Goal: Use online tool/utility: Utilize a website feature to perform a specific function

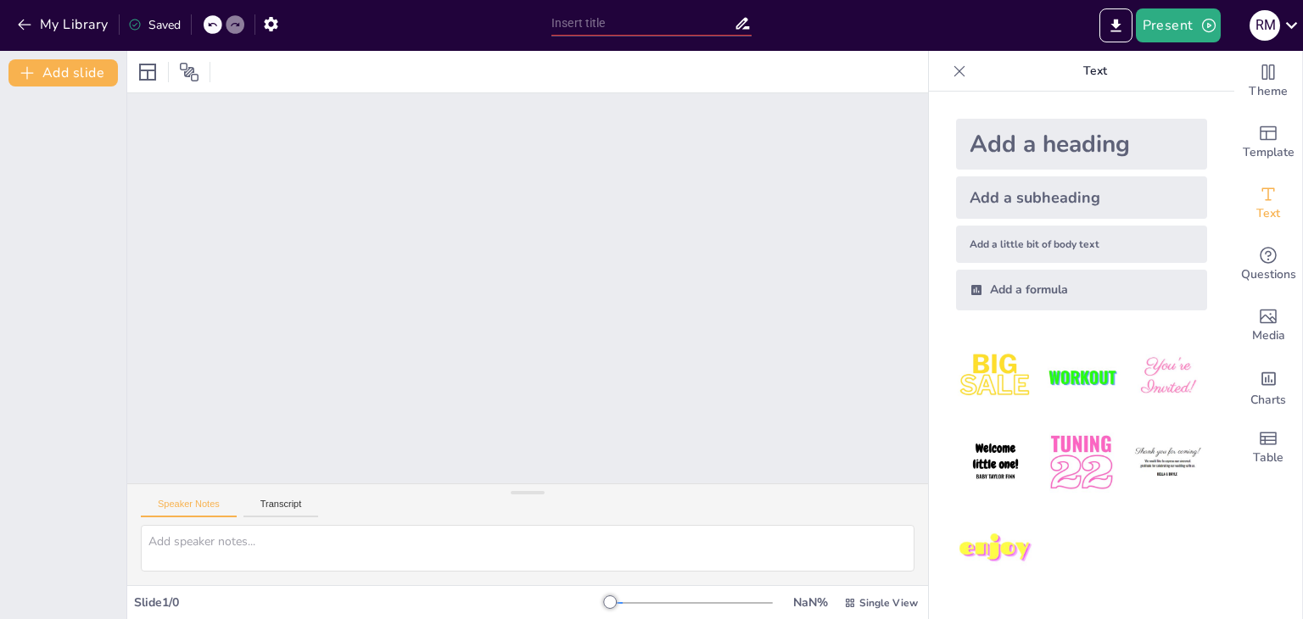
click at [1025, 145] on div "Add a heading" at bounding box center [1081, 144] width 251 height 51
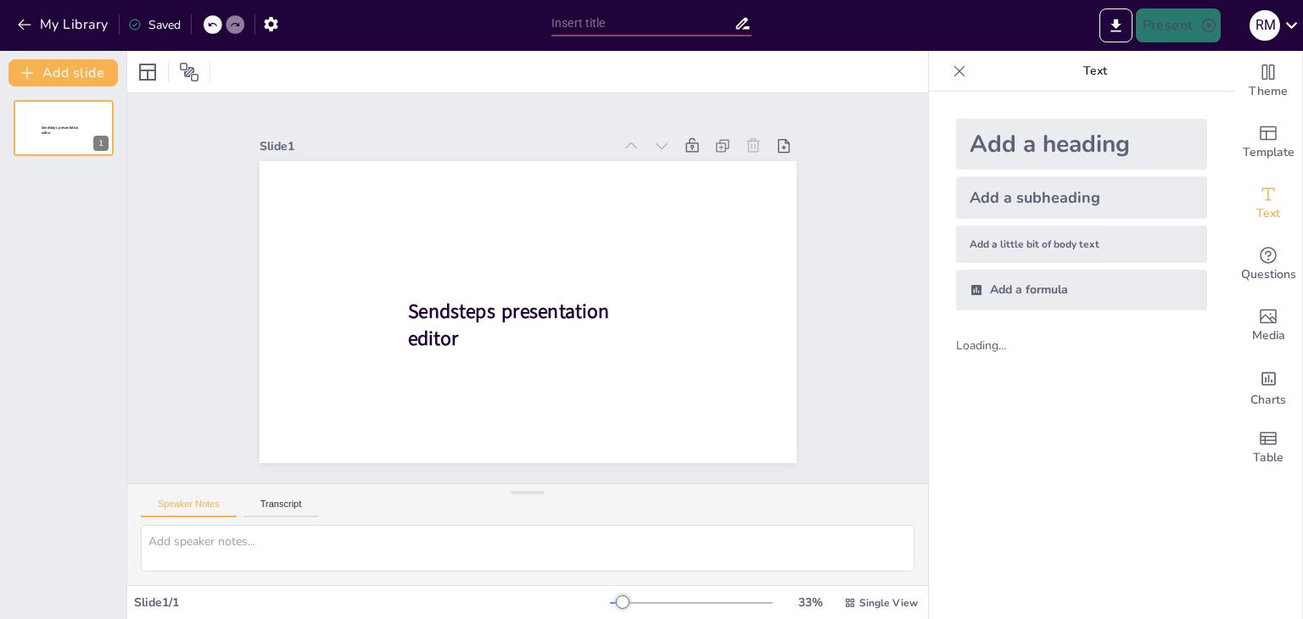
click at [1013, 200] on div "Add a subheading" at bounding box center [1081, 197] width 251 height 42
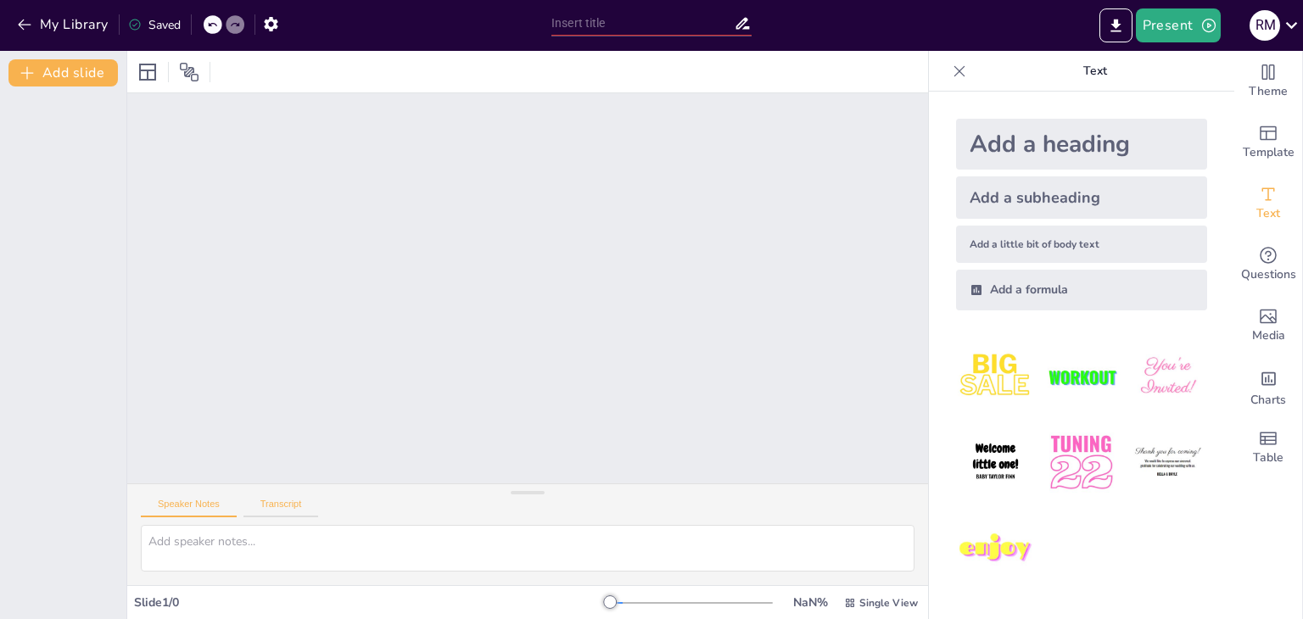
click at [282, 509] on button "Transcript" at bounding box center [281, 508] width 76 height 19
click at [199, 504] on button "Speaker Notes" at bounding box center [189, 508] width 96 height 19
click at [1206, 24] on icon "button" at bounding box center [1208, 25] width 17 height 17
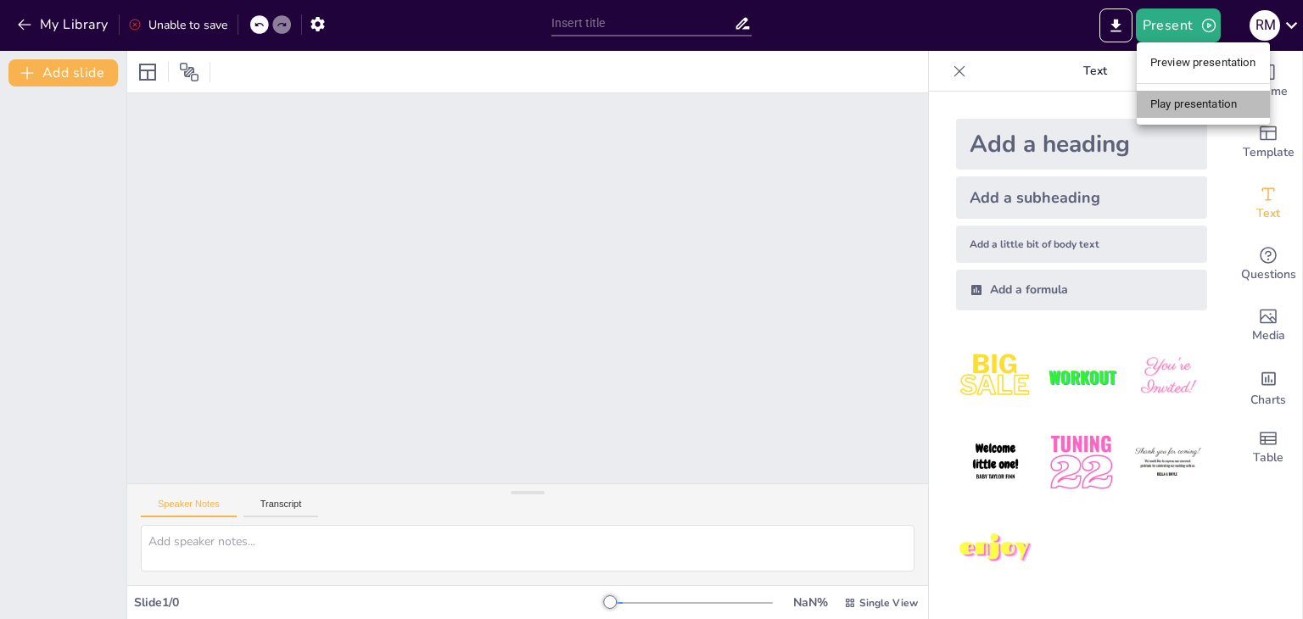
click at [1177, 104] on li "Play presentation" at bounding box center [1203, 104] width 133 height 27
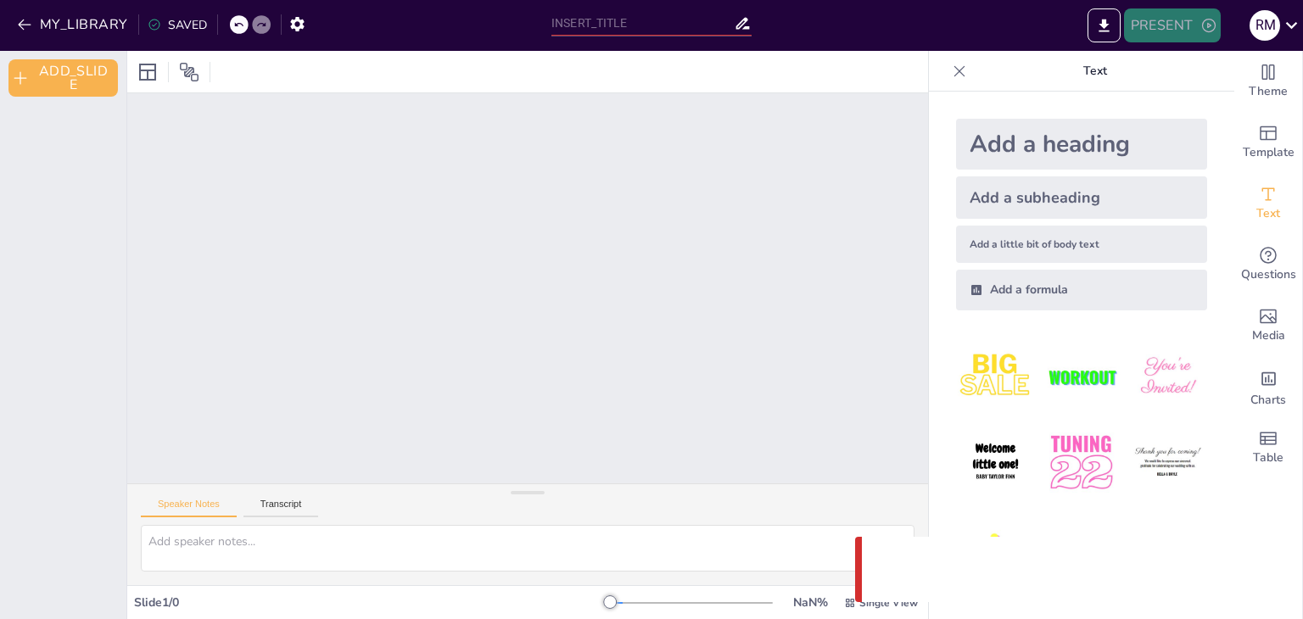
click at [1182, 31] on button "PRESENT" at bounding box center [1172, 25] width 97 height 34
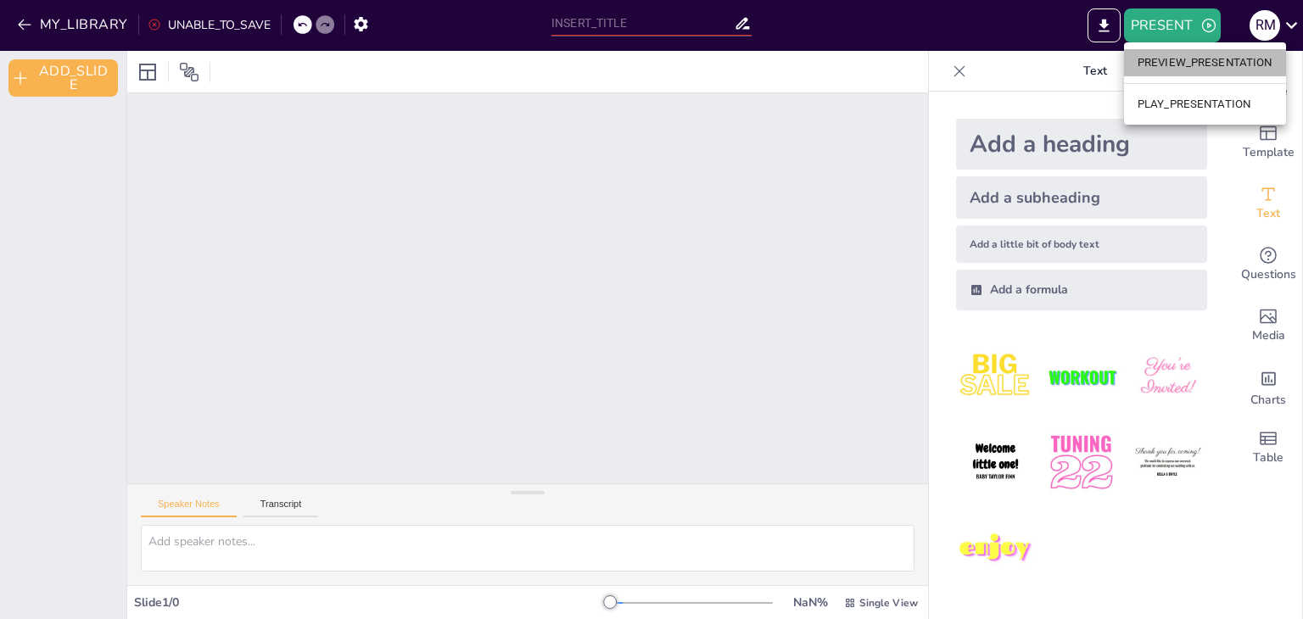
click at [1165, 68] on li "PREVIEW_PRESENTATION" at bounding box center [1205, 62] width 162 height 27
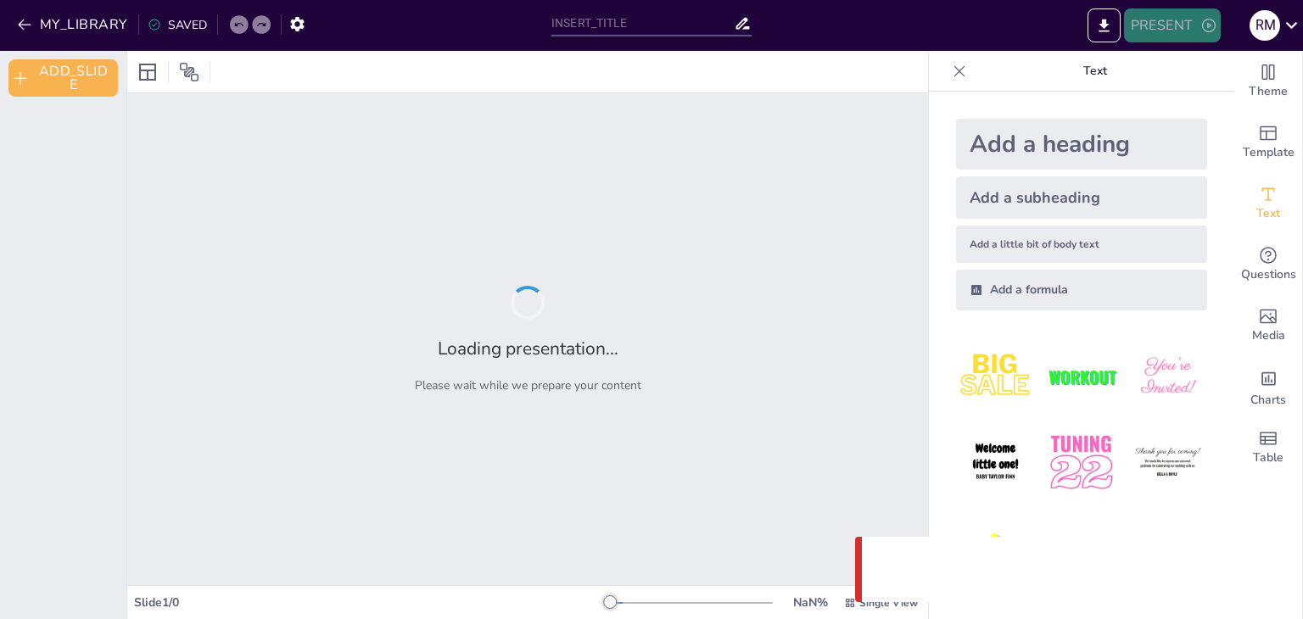
click at [1196, 31] on button "PRESENT" at bounding box center [1172, 25] width 97 height 34
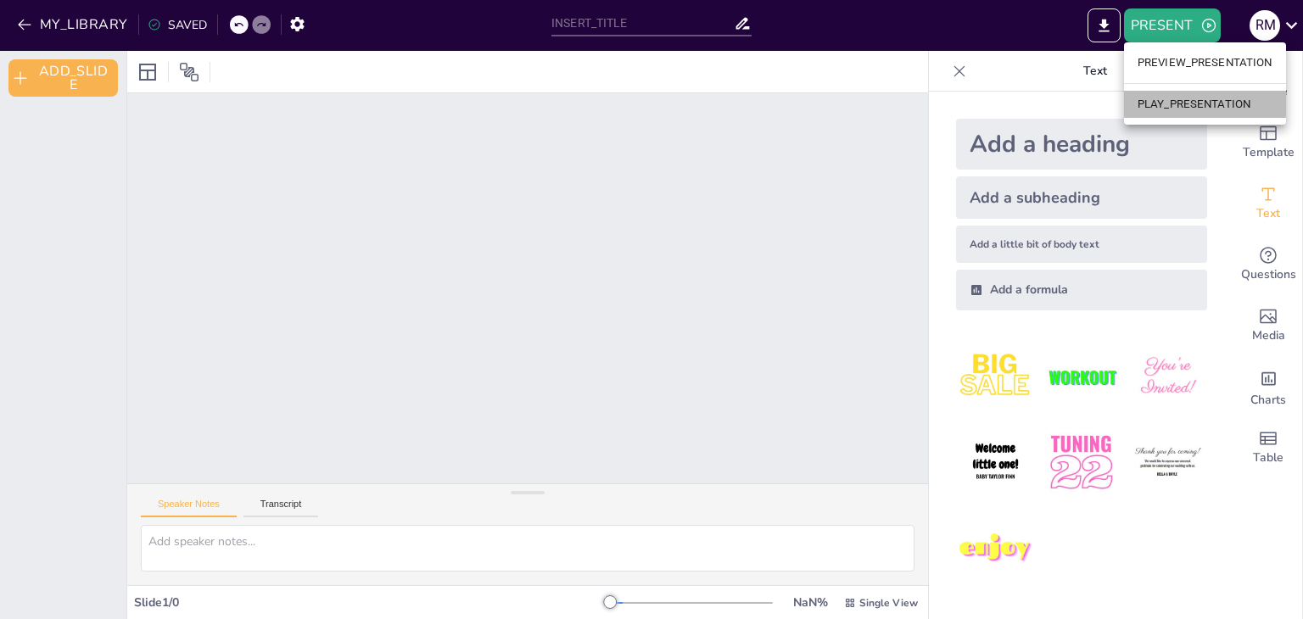
click at [1191, 104] on li "PLAY_PRESENTATION" at bounding box center [1205, 104] width 162 height 27
